Goal: Task Accomplishment & Management: Complete application form

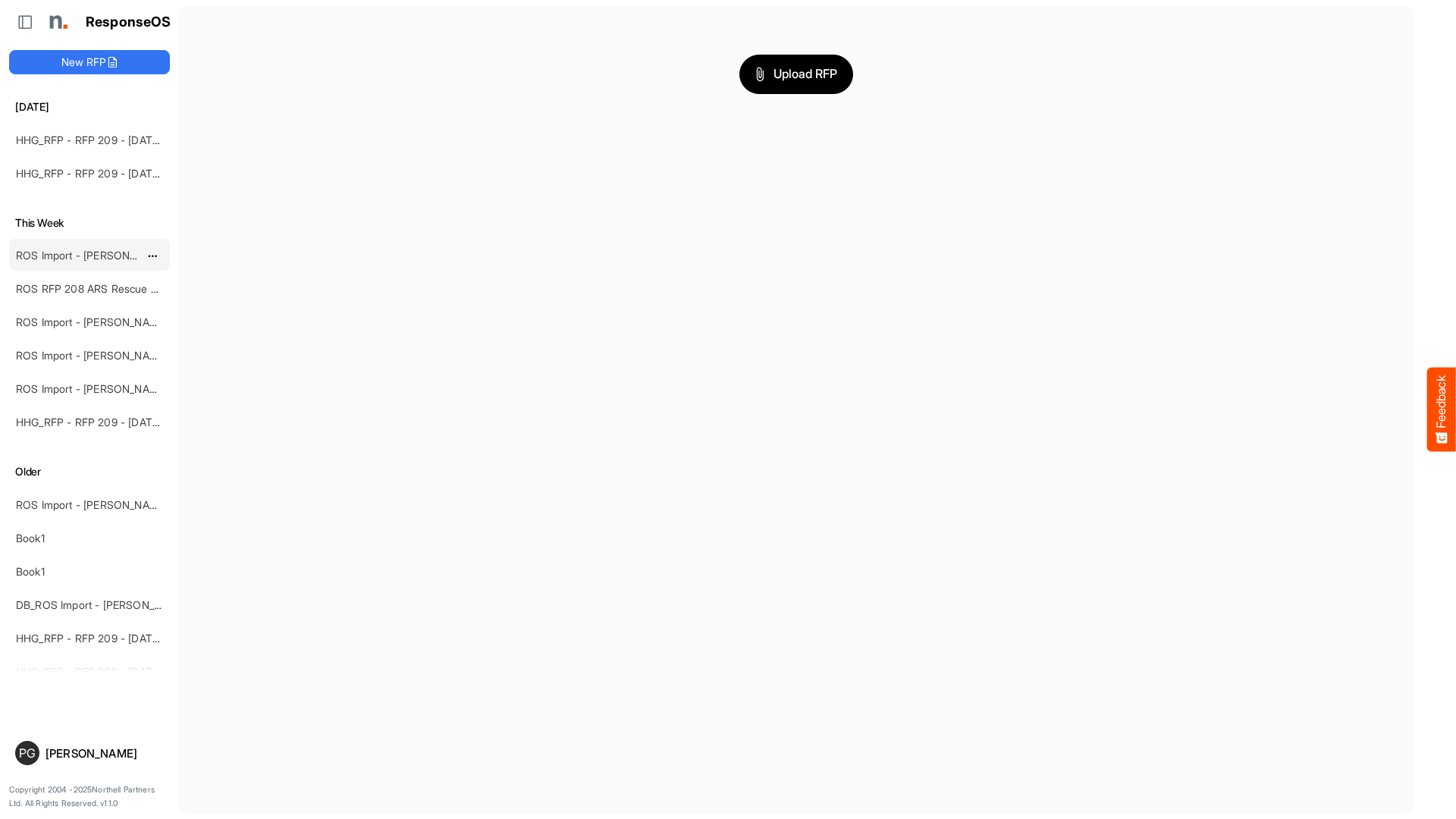
click at [138, 252] on link "ROS Import - [PERSON_NAME] - ROS 11" at bounding box center [114, 255] width 197 height 13
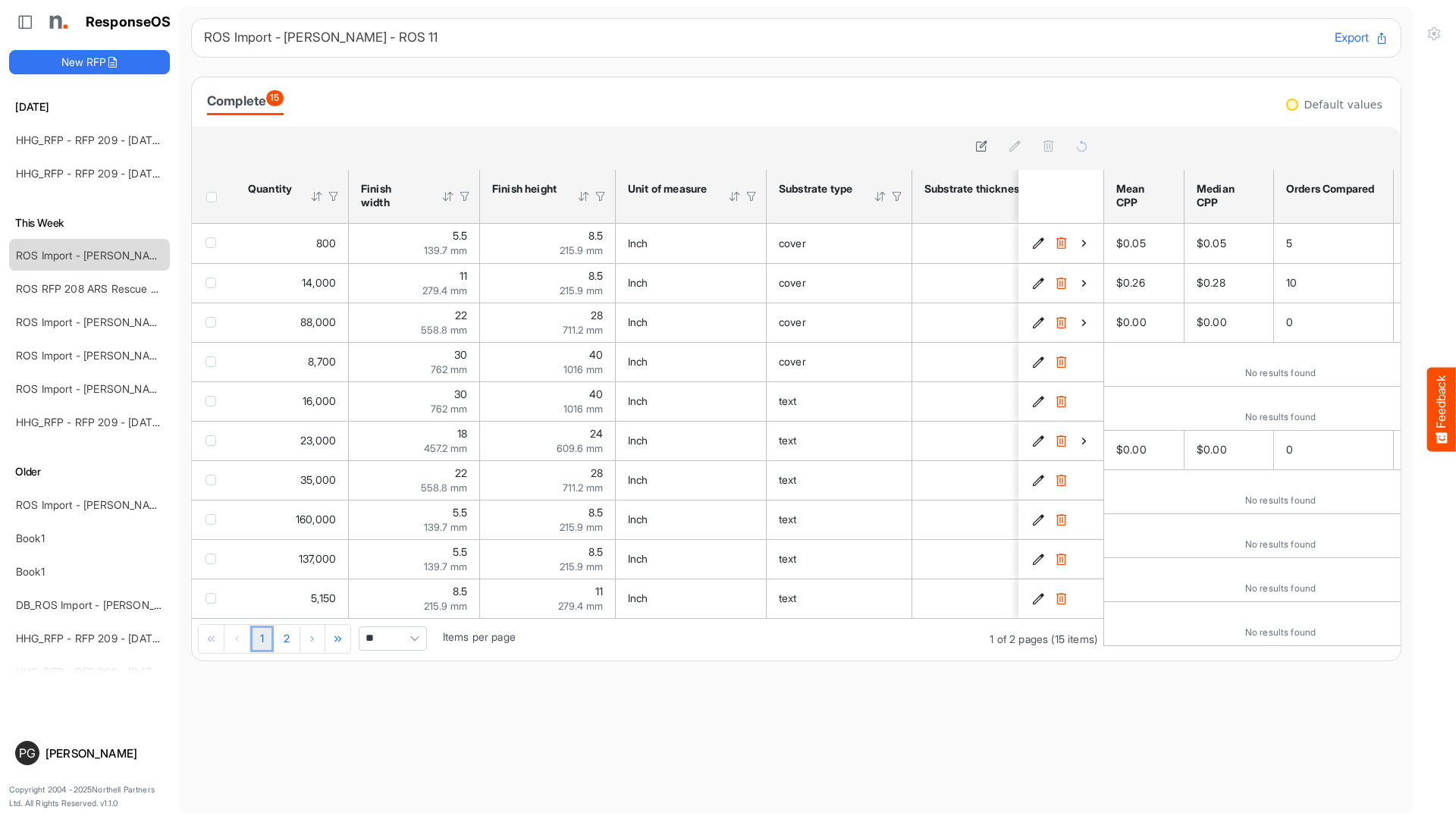
click at [754, 202] on div at bounding box center [752, 196] width 14 height 14
click at [735, 224] on span at bounding box center [734, 228] width 23 height 23
click at [899, 199] on div at bounding box center [897, 196] width 14 height 14
click at [879, 227] on span at bounding box center [881, 228] width 23 height 23
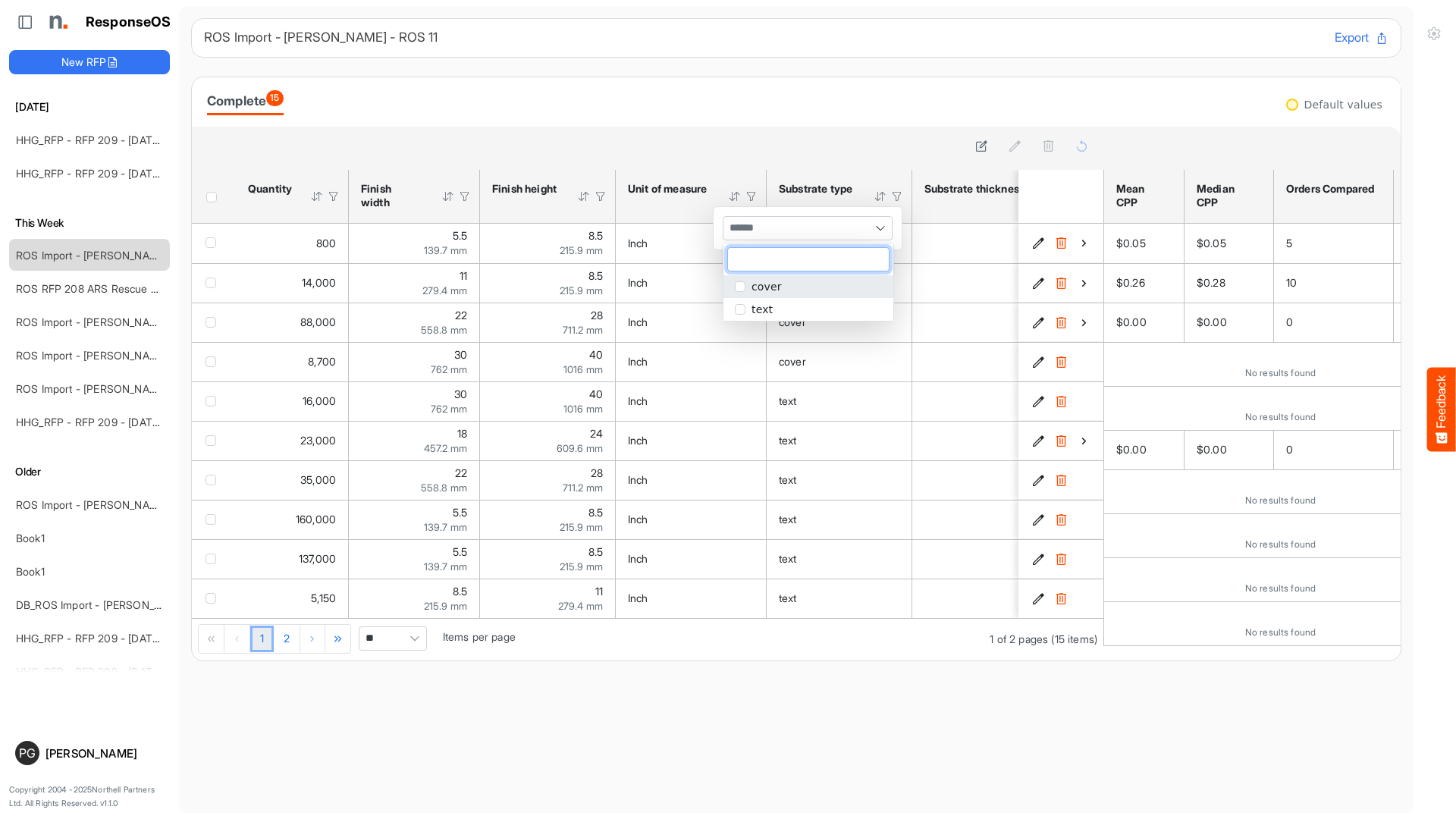
click at [876, 170] on th "Substrate type Press Enter to sort. Press Alt Down to open filter Menu" at bounding box center [839, 196] width 146 height 53
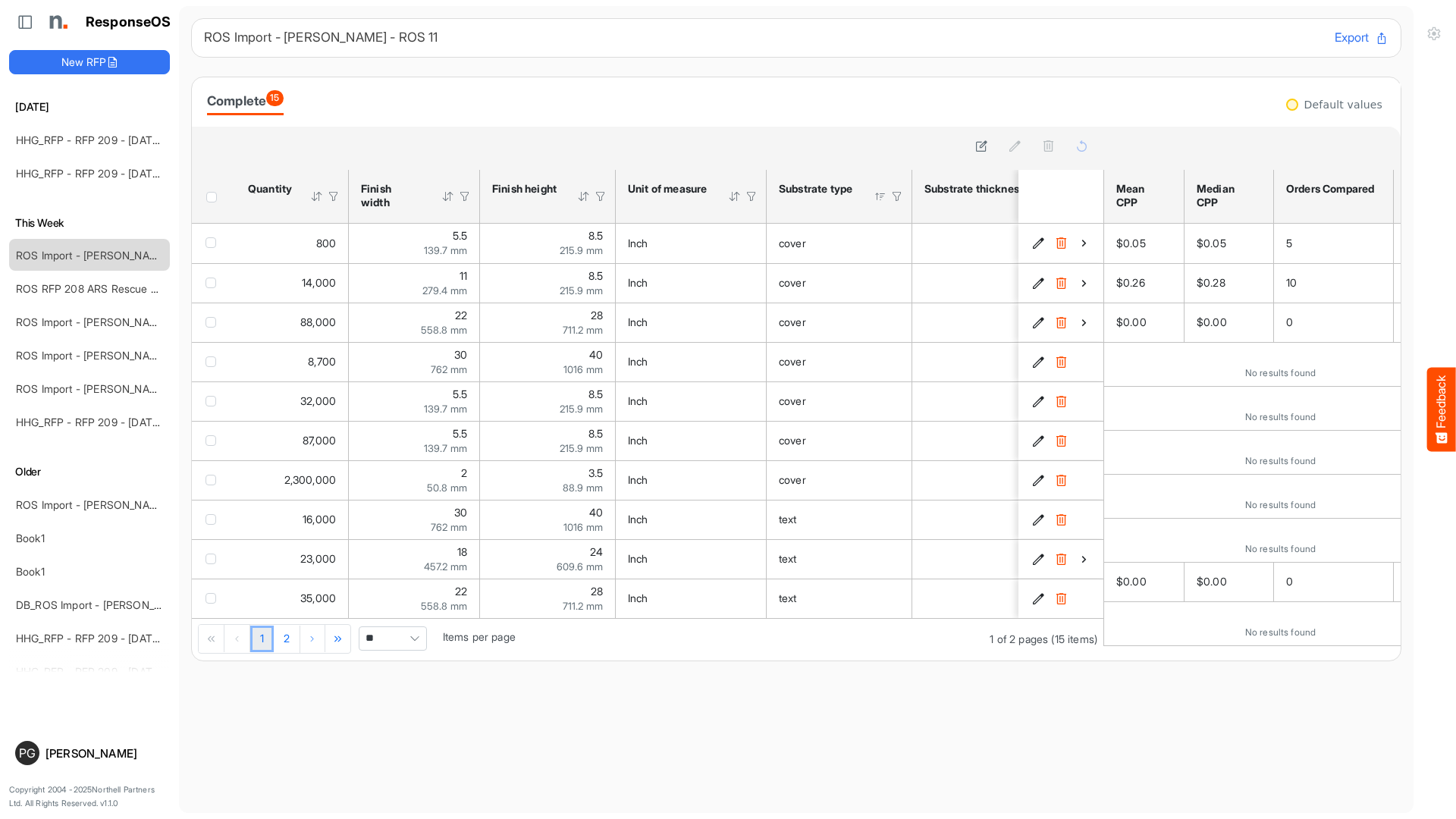
click at [876, 170] on th "Substrate type Sorted in ascending order. Press Alt Down to open filter Menu" at bounding box center [839, 196] width 146 height 53
click at [249, 102] on div "Complete 15" at bounding box center [245, 100] width 77 height 21
click at [899, 723] on main "ROS Import - [PERSON_NAME] - ROS 11 Export Complete 15 sfgridlw4zfrafxdm_header…" at bounding box center [796, 410] width 1235 height 807
click at [110, 500] on link "ROS Import - [PERSON_NAME] - Final (short)" at bounding box center [125, 505] width 220 height 13
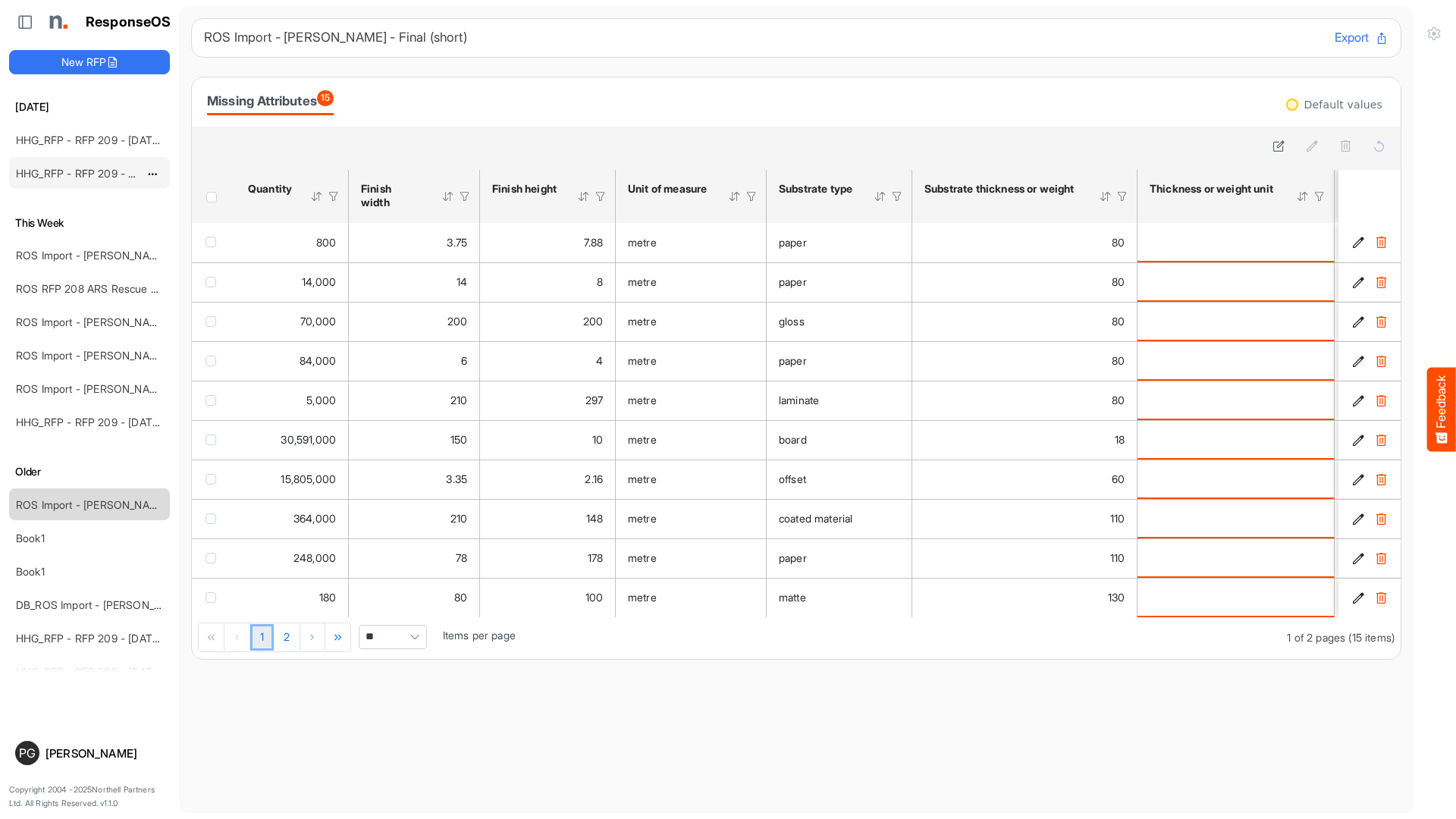
click at [107, 177] on link "HHG_RFP - RFP 209 - [DATE] - ROS TEST 3 (LITE) (2)" at bounding box center [148, 173] width 265 height 13
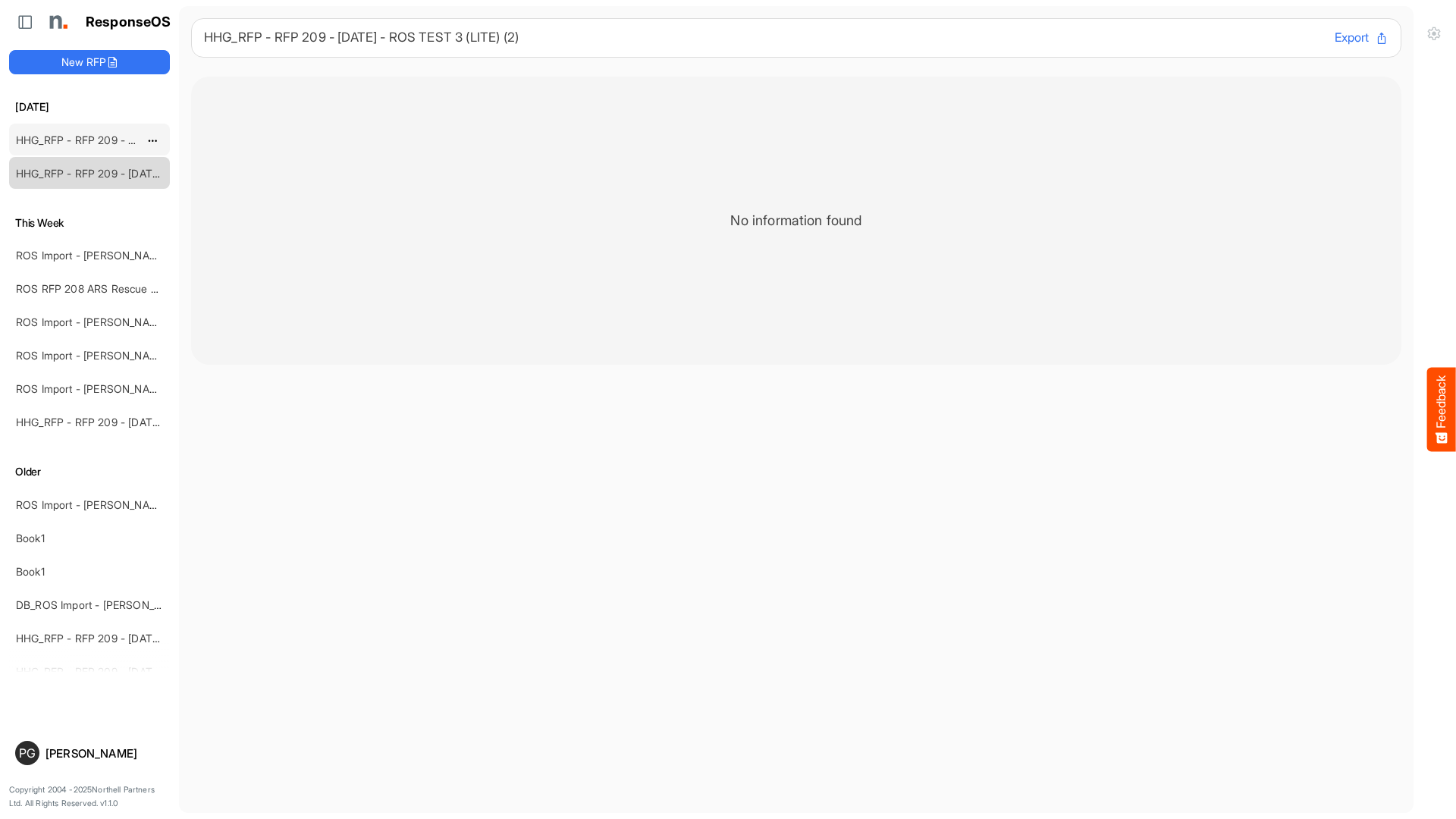
click at [116, 141] on link "HHG_RFP - RFP 209 - [DATE] - ROS TEST 3 (LITE) (1)" at bounding box center [148, 140] width 264 height 13
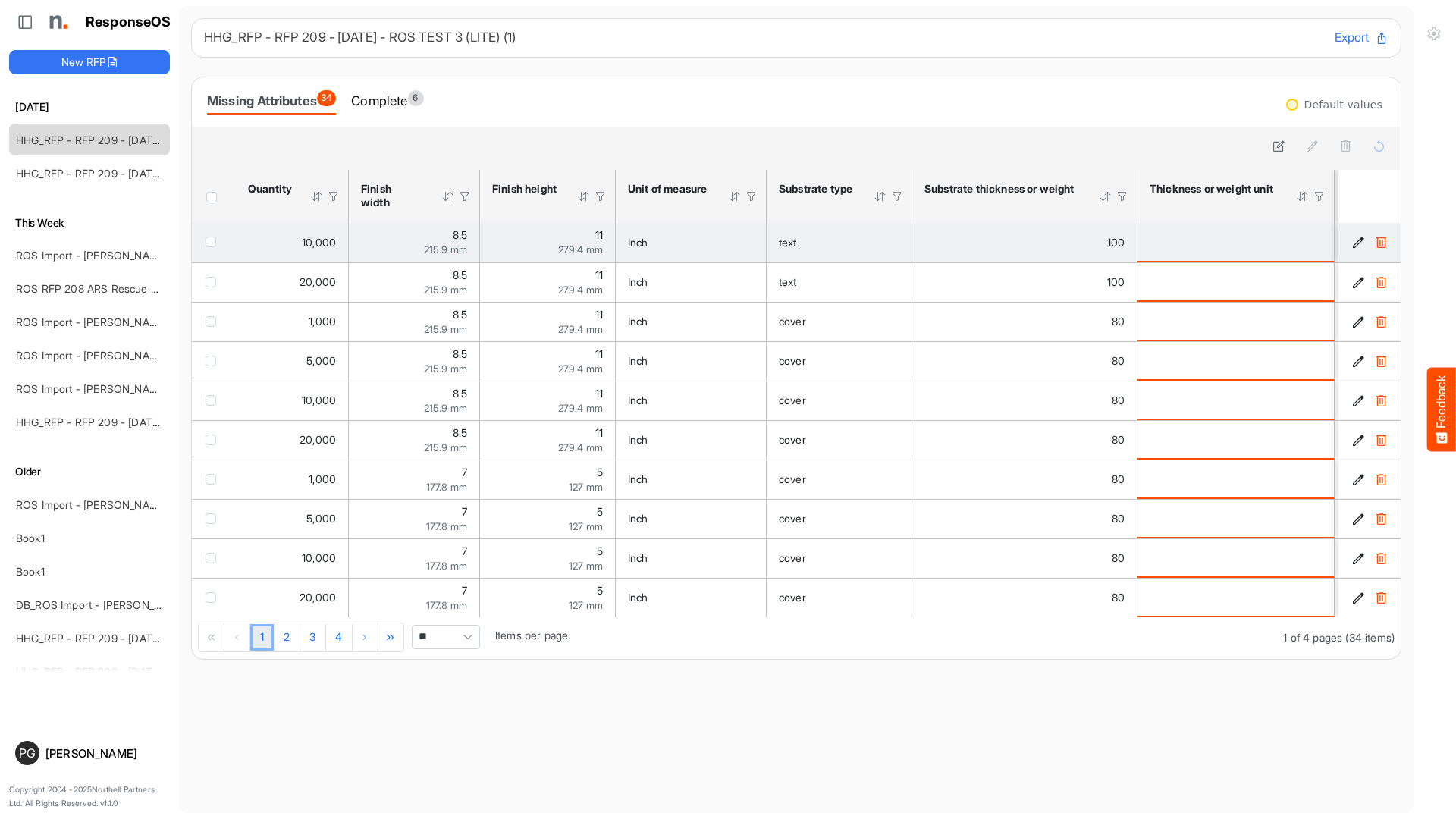
click at [1359, 243] on icon "ded423a2-88ce-4e06-8ec2-c206027a416f is template cell Column Header" at bounding box center [1359, 242] width 13 height 13
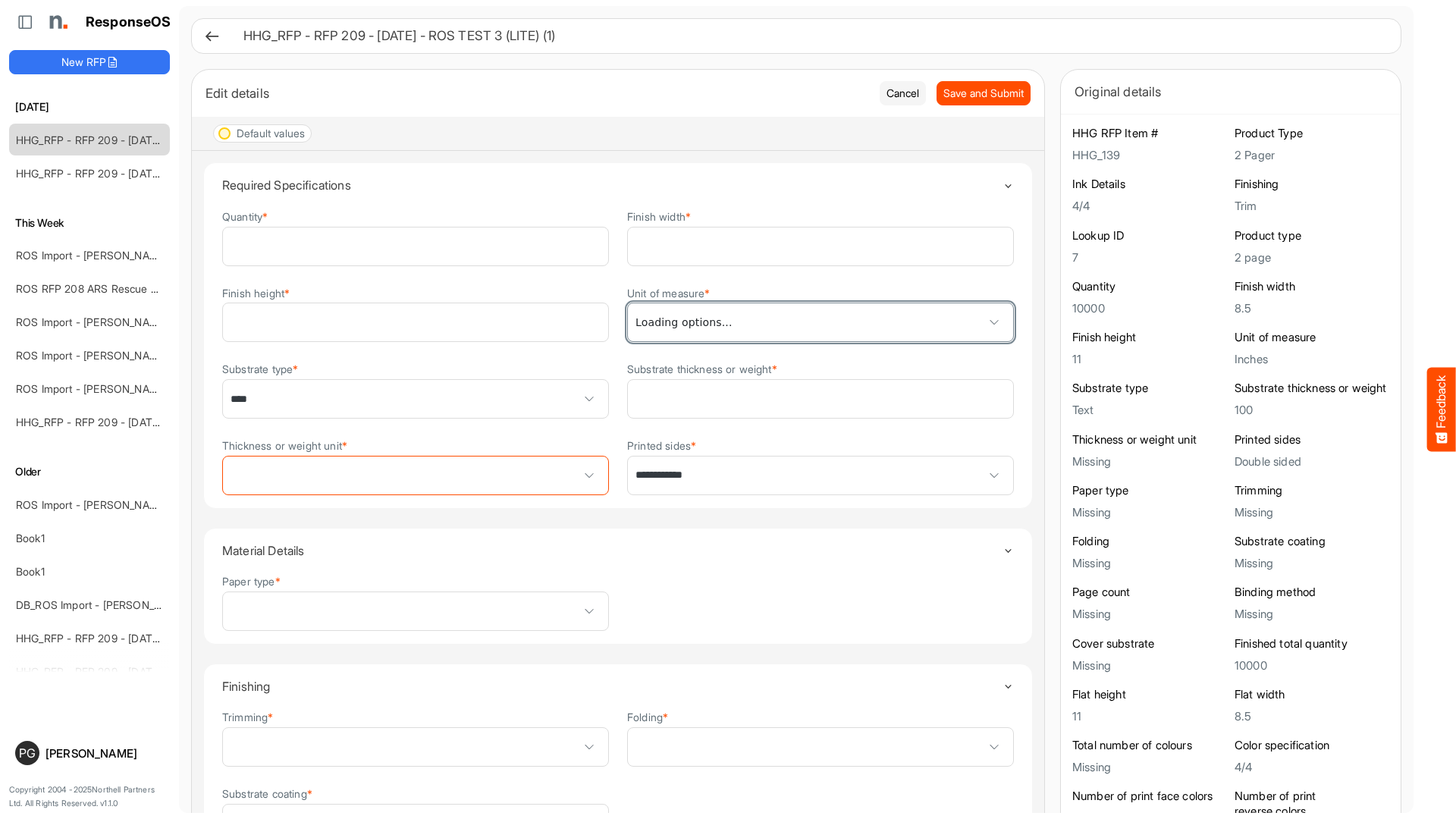
click at [1000, 319] on span at bounding box center [994, 322] width 23 height 23
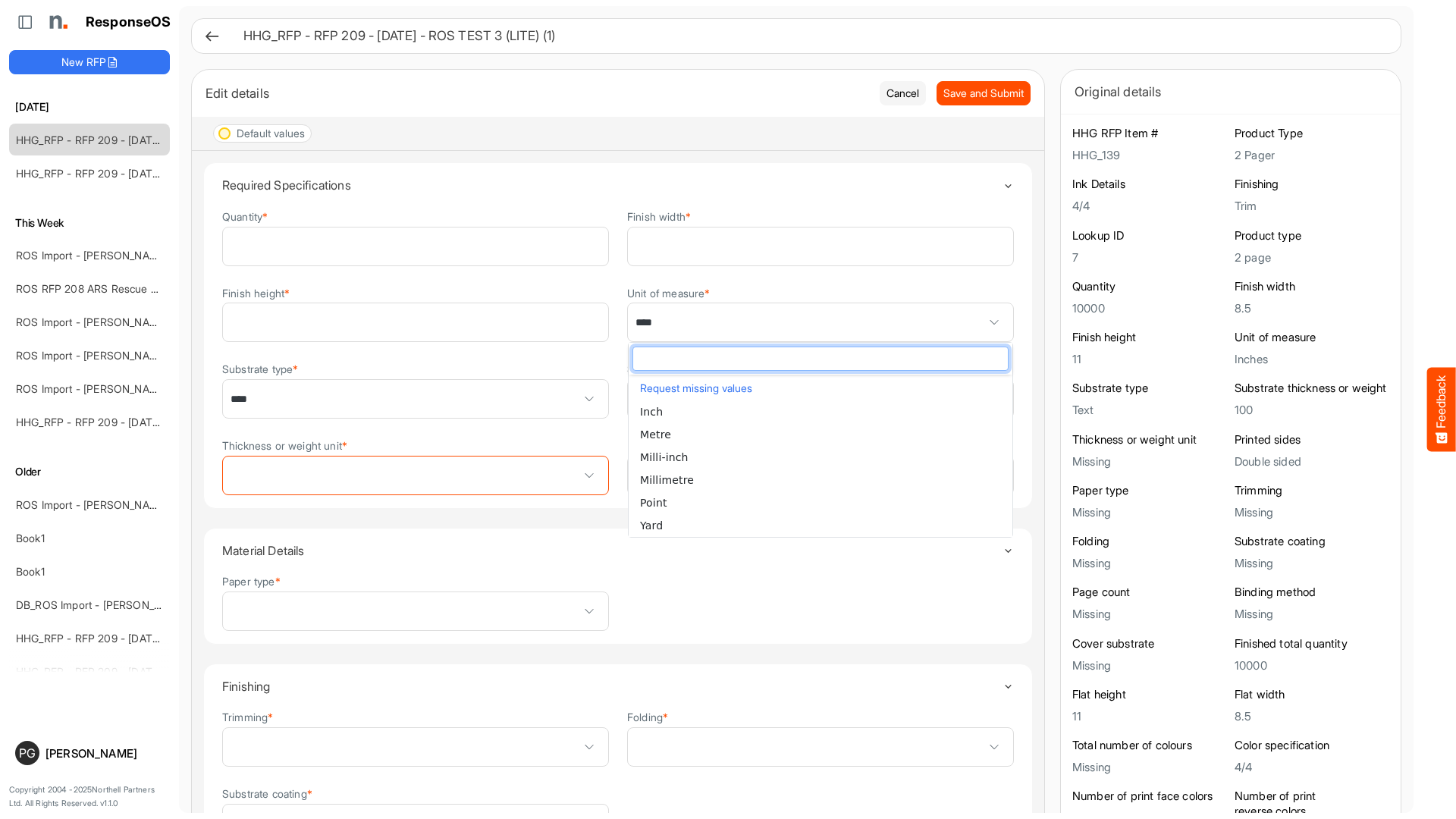
scroll to position [70, 0]
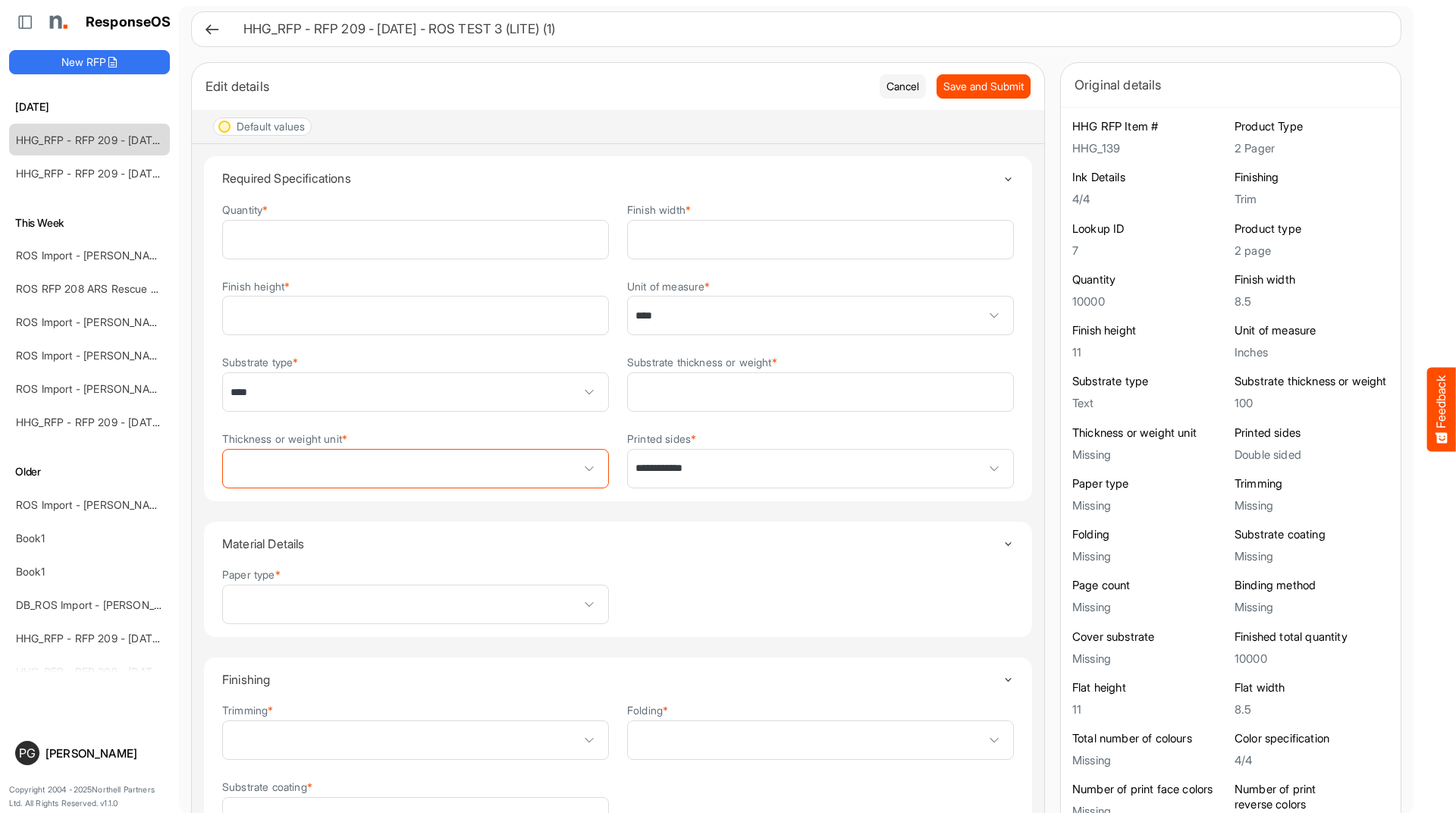
click at [906, 597] on div "Paper type *" at bounding box center [617, 595] width 792 height 58
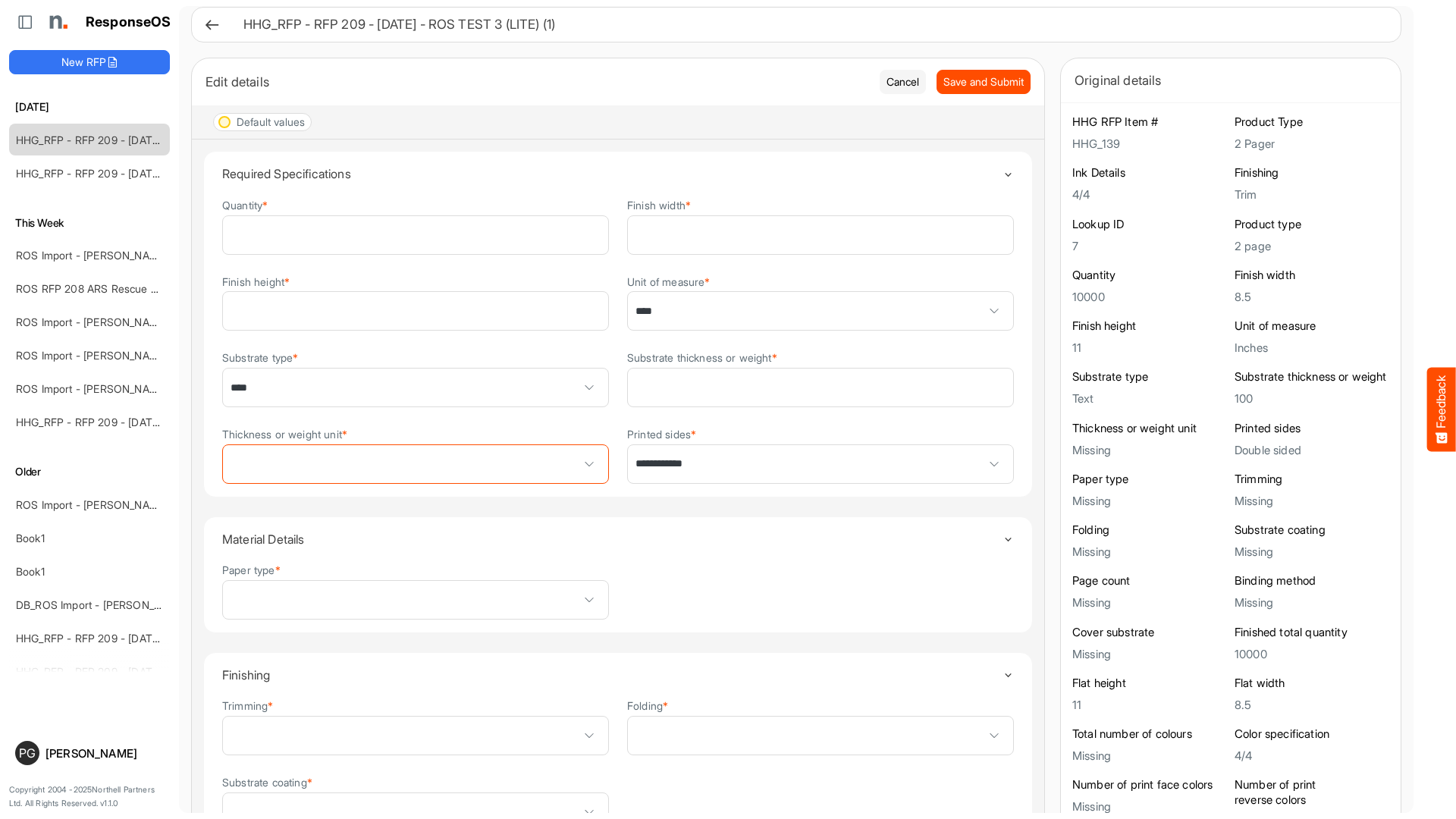
scroll to position [15, 0]
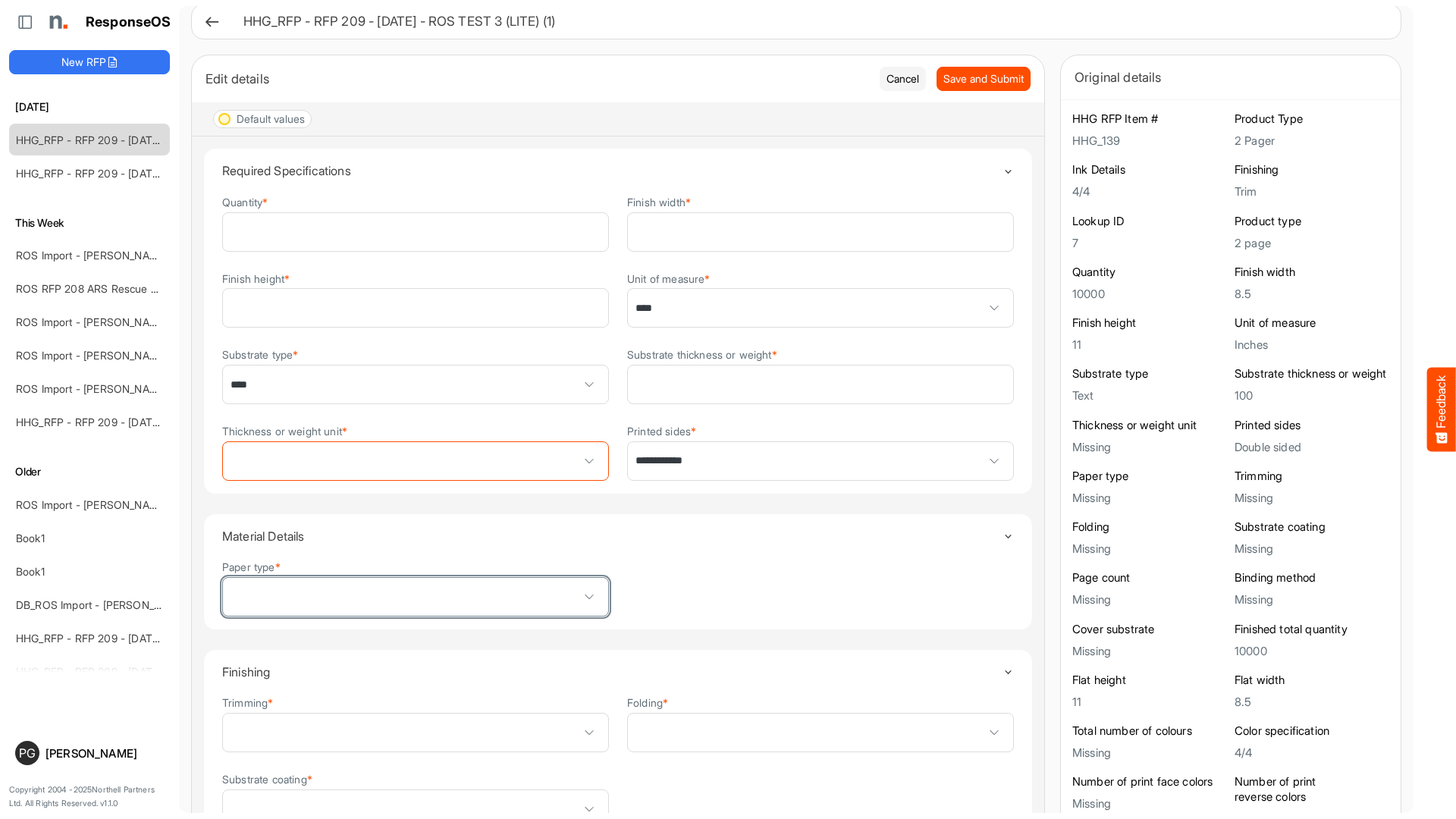
click at [589, 597] on span at bounding box center [589, 596] width 23 height 23
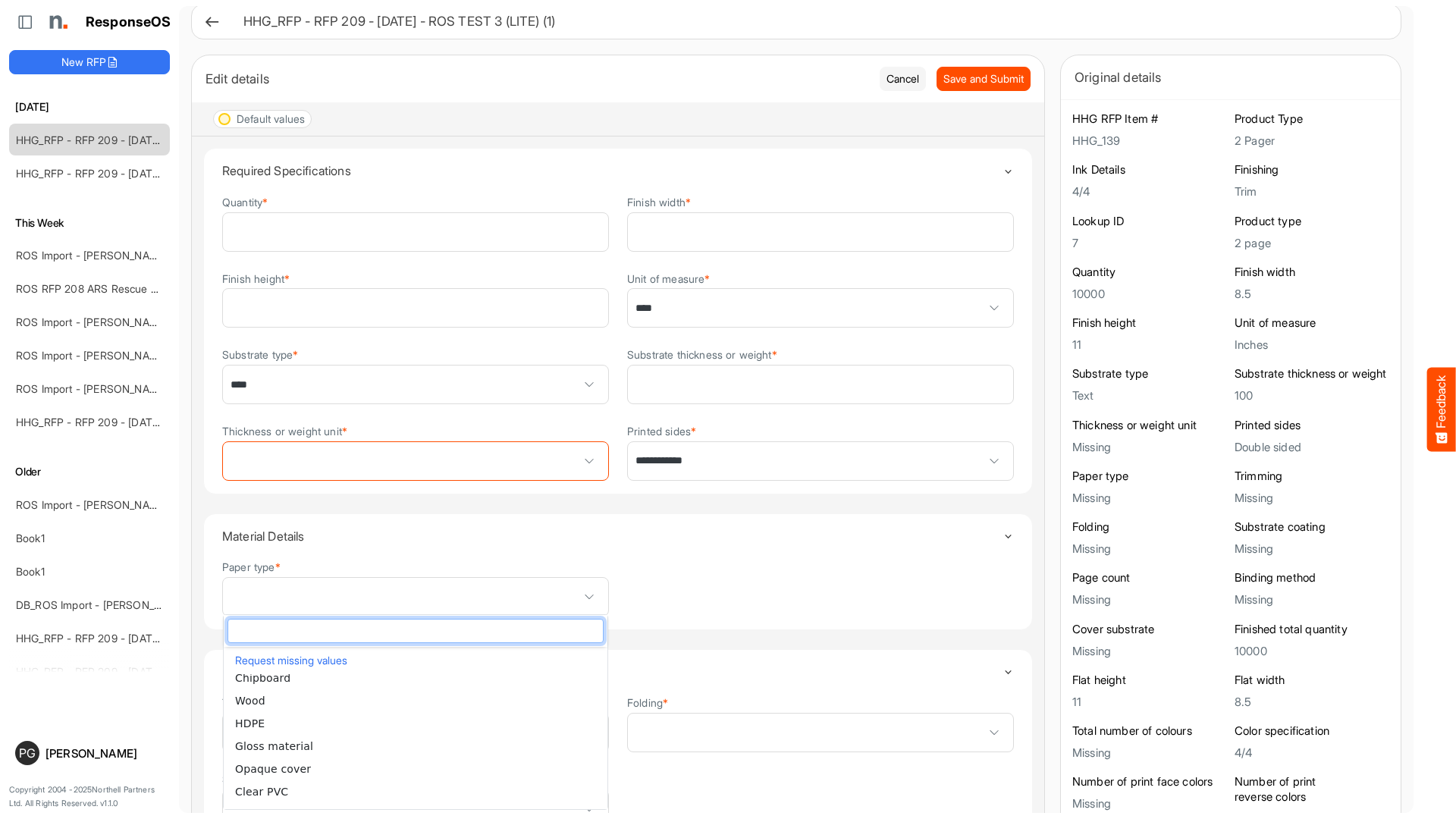
scroll to position [3183, 0]
click at [698, 590] on div "Paper type *" at bounding box center [617, 587] width 792 height 58
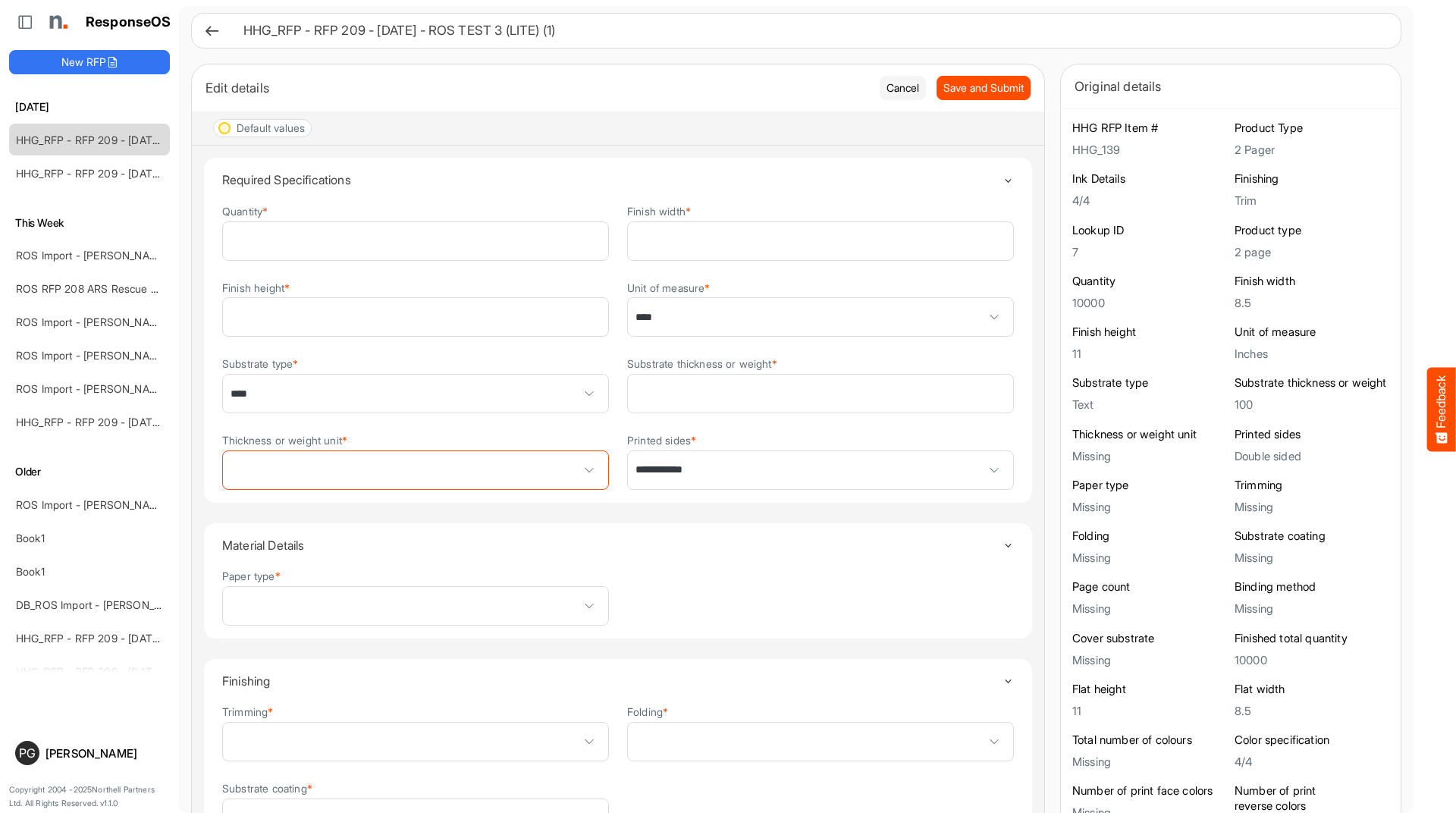
scroll to position [0, 0]
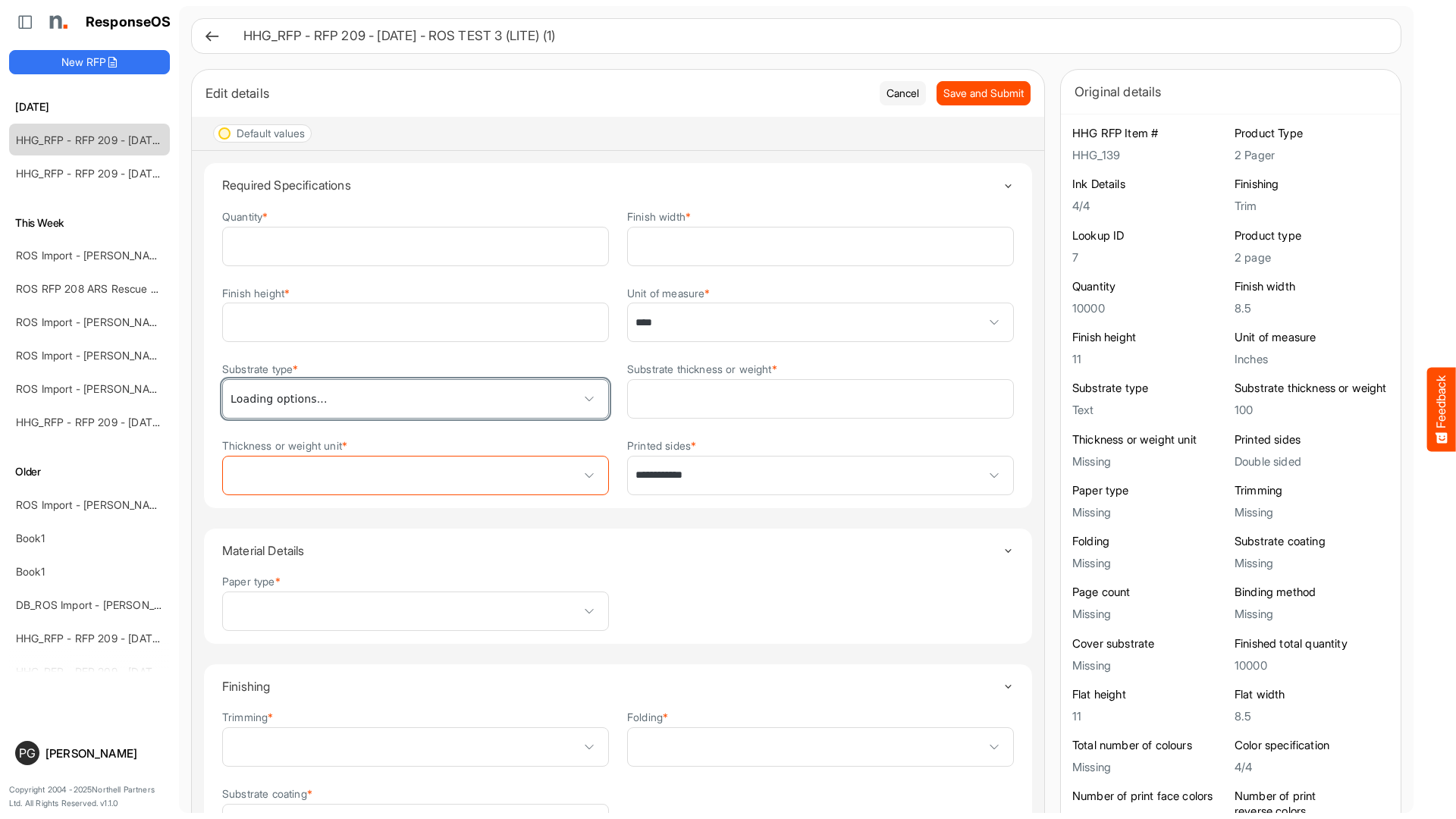
click at [586, 396] on span at bounding box center [589, 399] width 23 height 23
type input "****"
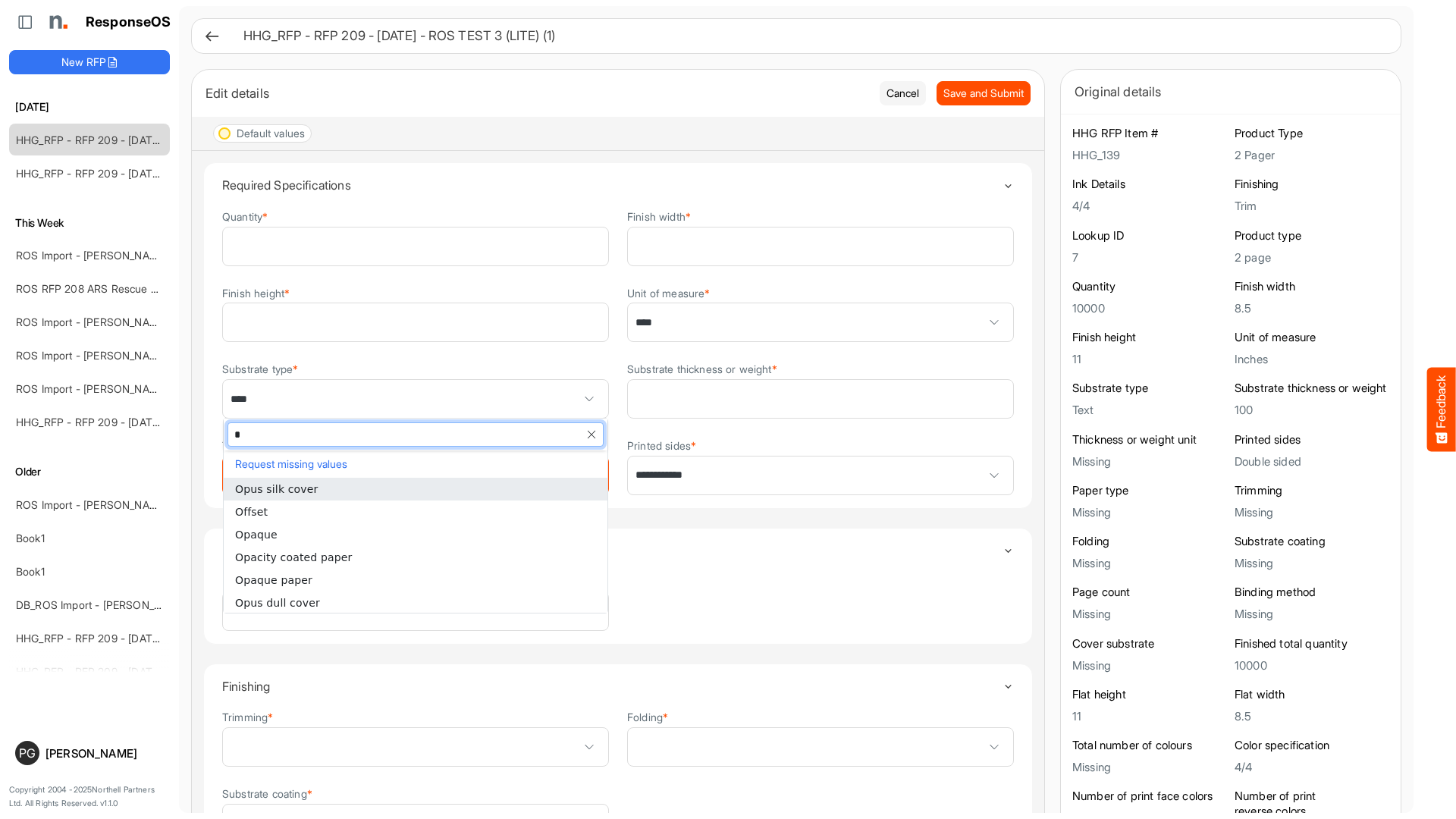
type input "*"
click at [849, 583] on div "Paper type *" at bounding box center [617, 601] width 792 height 58
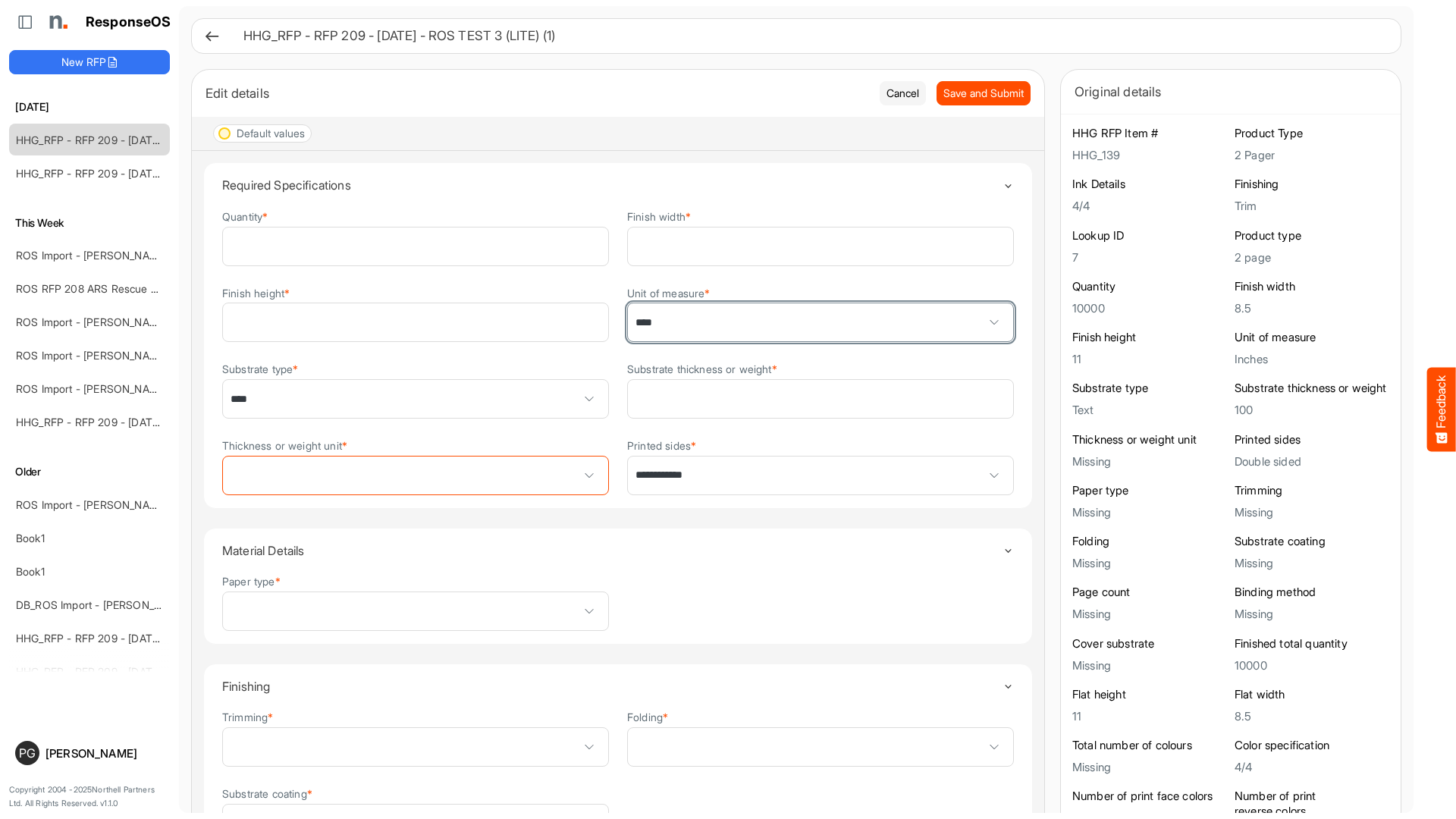
click at [972, 333] on span "****" at bounding box center [820, 322] width 385 height 38
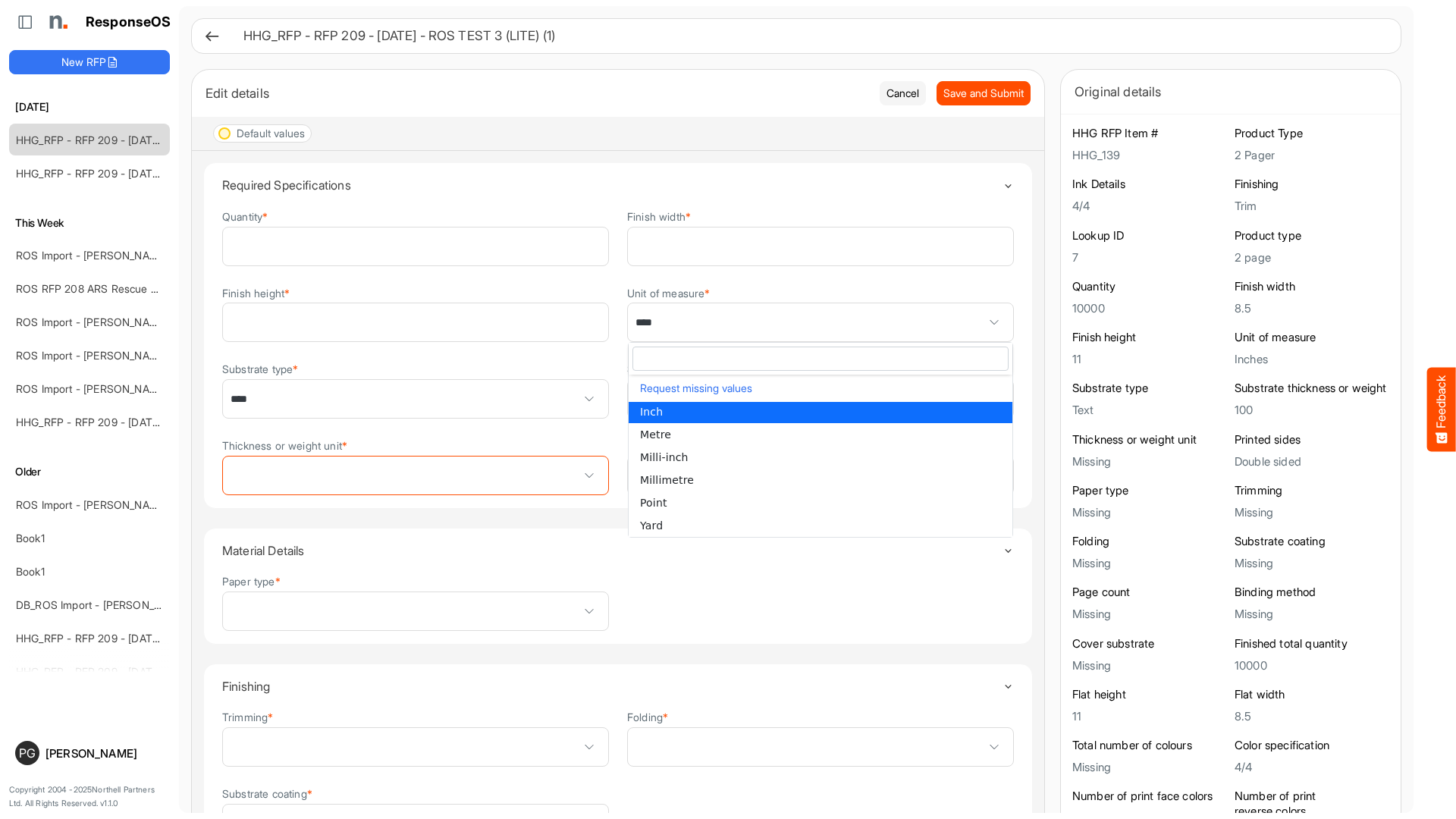
click at [864, 595] on div "Paper type *" at bounding box center [617, 601] width 792 height 58
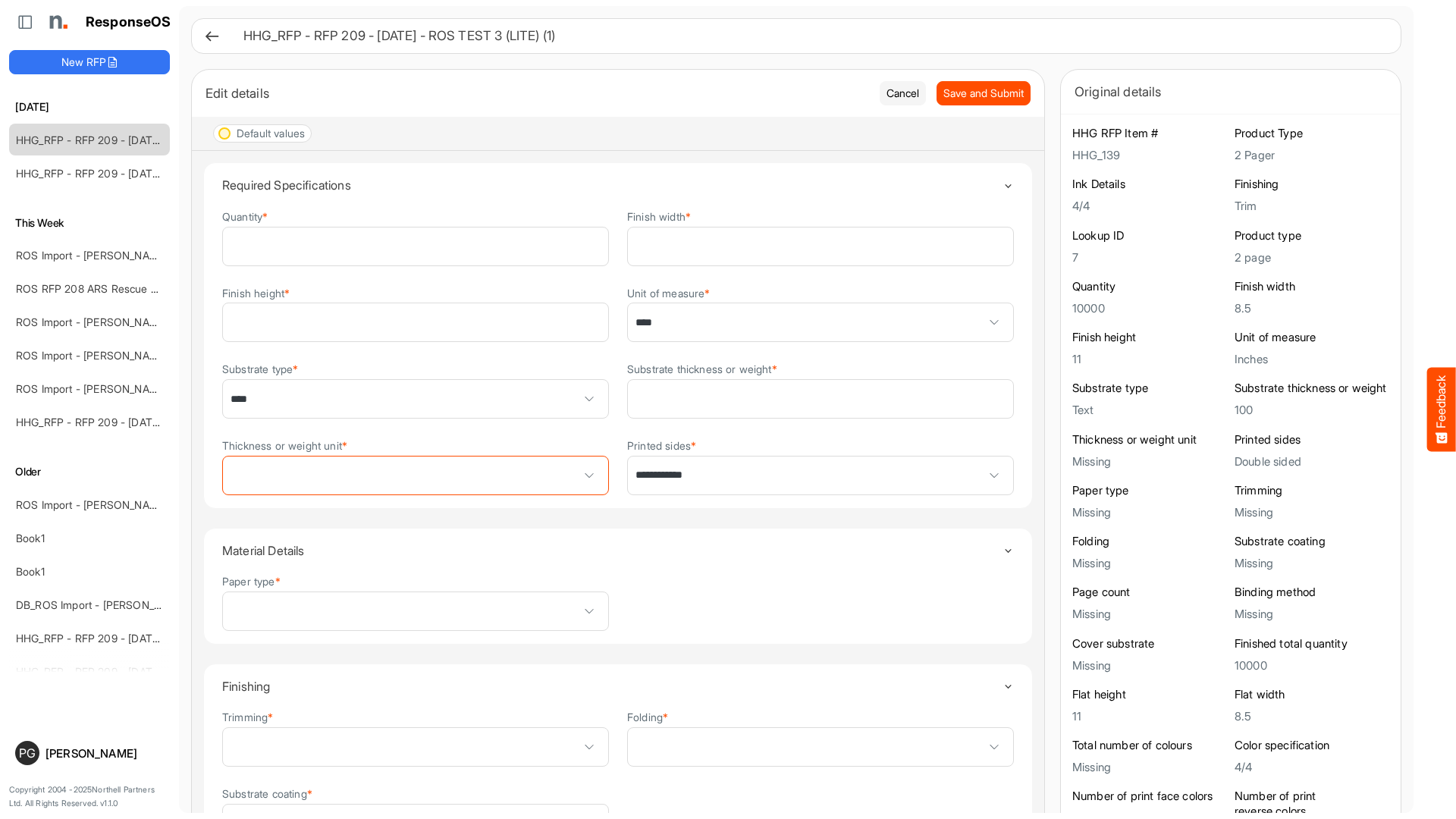
scroll to position [0, 1]
click at [420, 392] on span "****" at bounding box center [415, 399] width 385 height 38
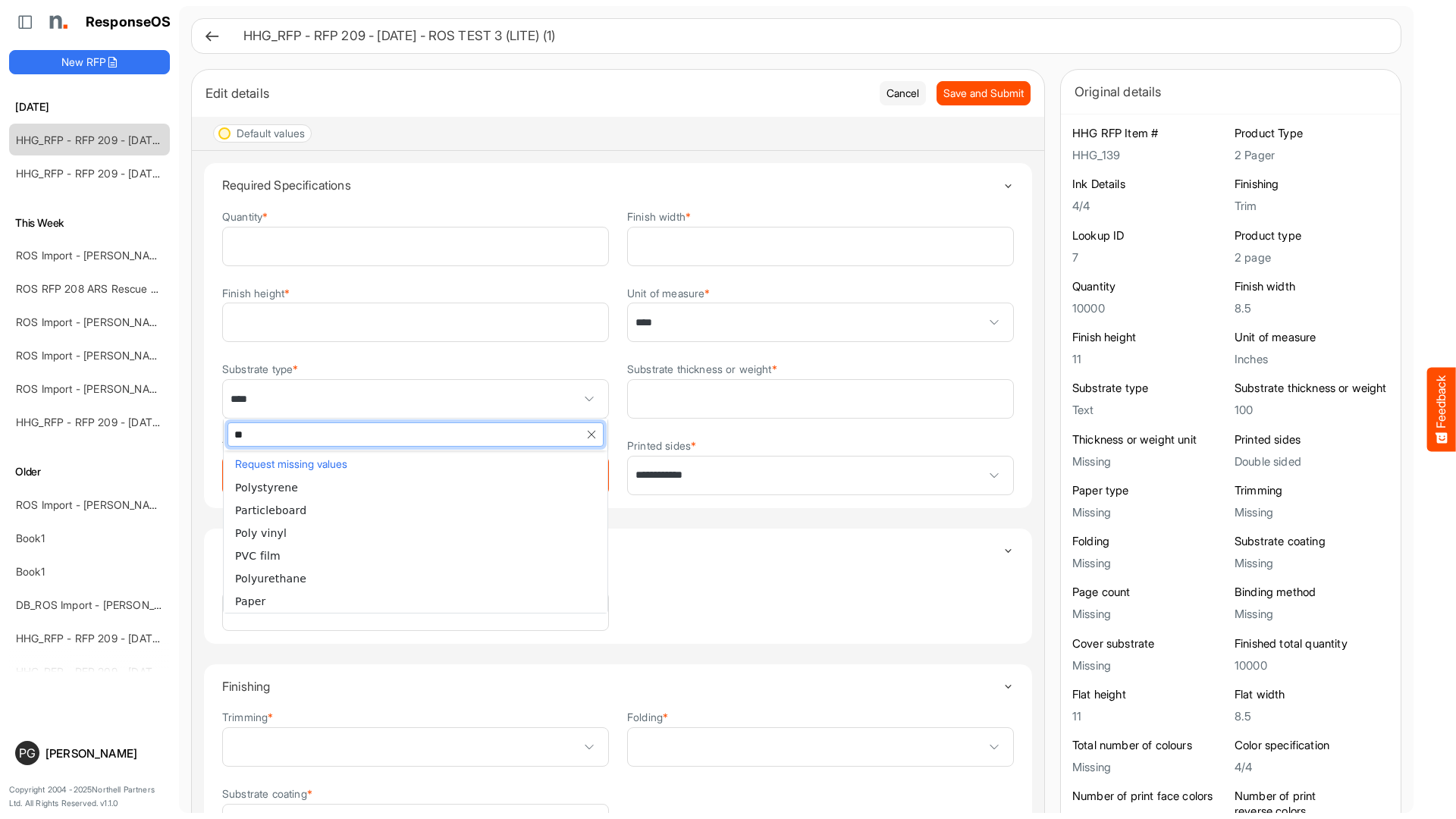
scroll to position [0, 0]
type input "*"
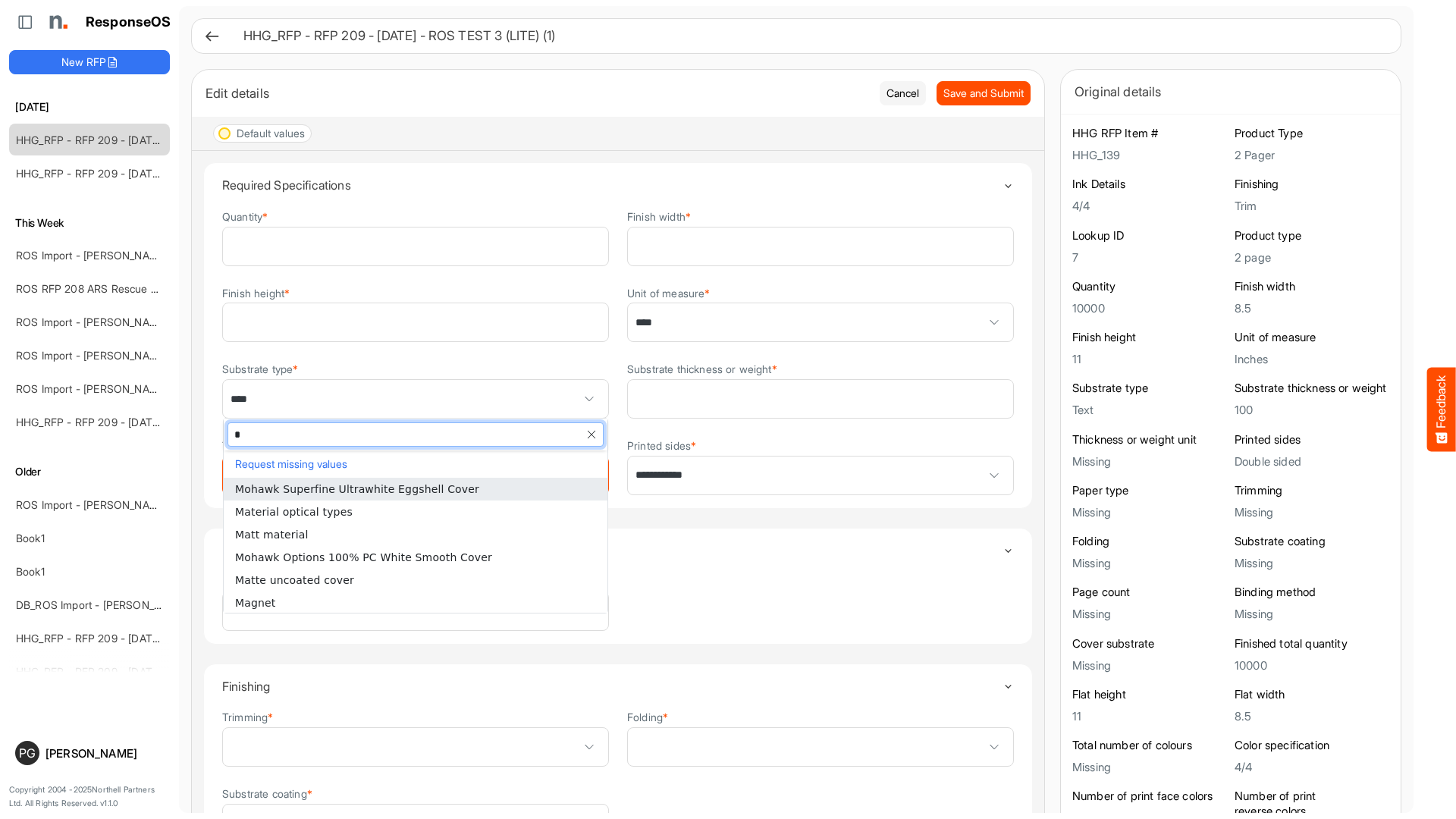
type input "**"
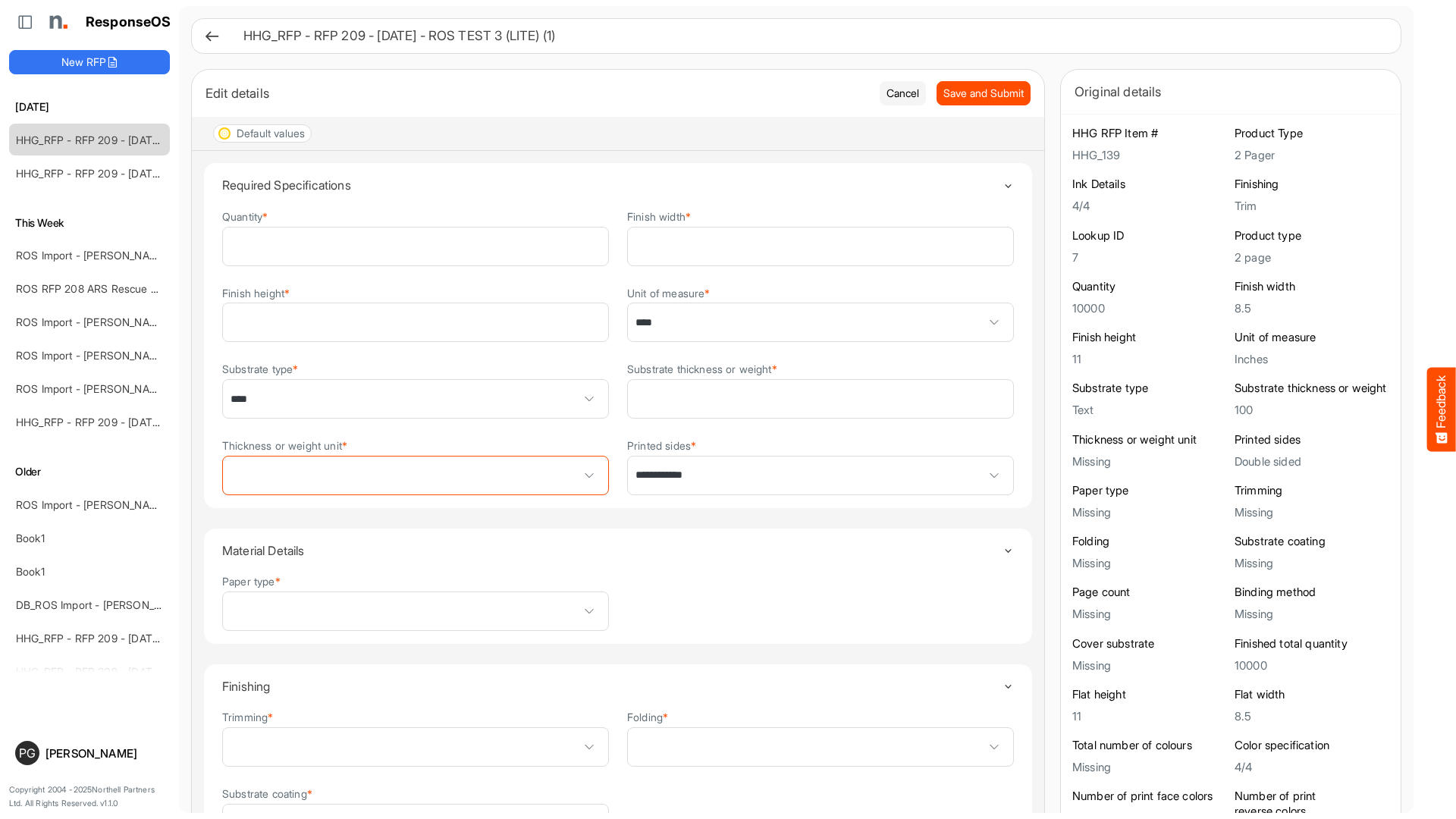
drag, startPoint x: 741, startPoint y: 130, endPoint x: 689, endPoint y: 0, distance: 140.0
click at [741, 128] on div "Default values" at bounding box center [618, 134] width 853 height 34
